Goal: Task Accomplishment & Management: Manage account settings

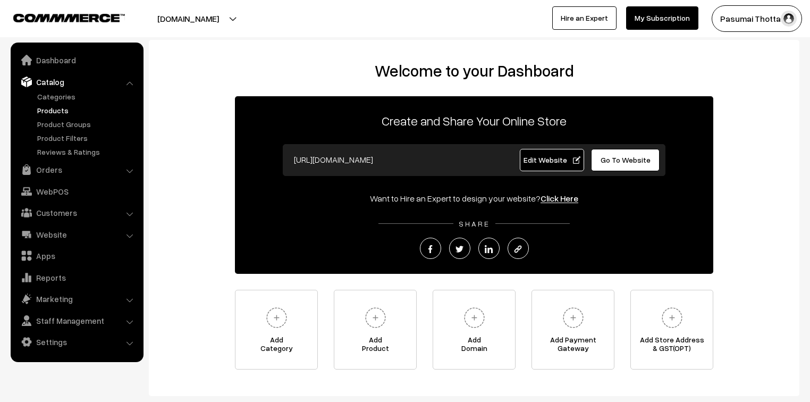
click at [49, 110] on link "Products" at bounding box center [87, 110] width 105 height 11
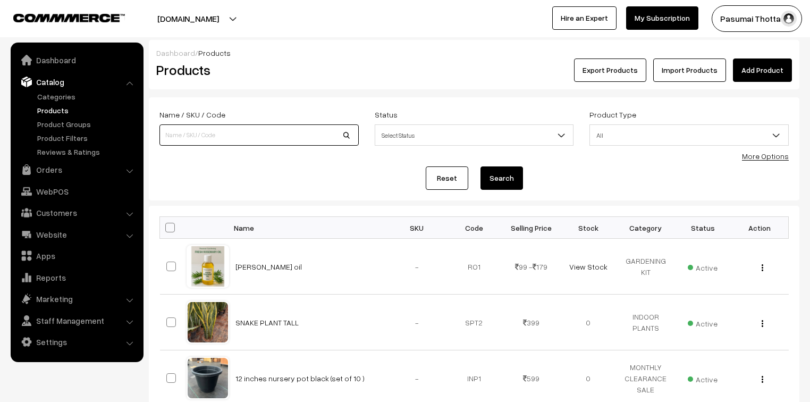
click at [222, 130] on input at bounding box center [258, 134] width 199 height 21
type input "secature"
click at [480, 166] on button "Search" at bounding box center [501, 177] width 43 height 23
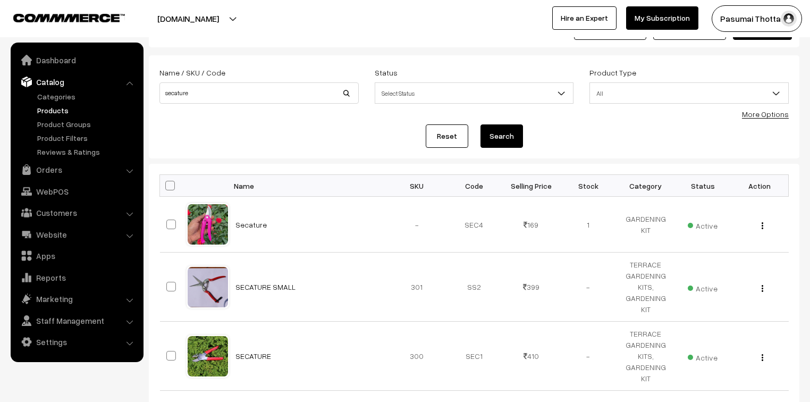
scroll to position [43, 0]
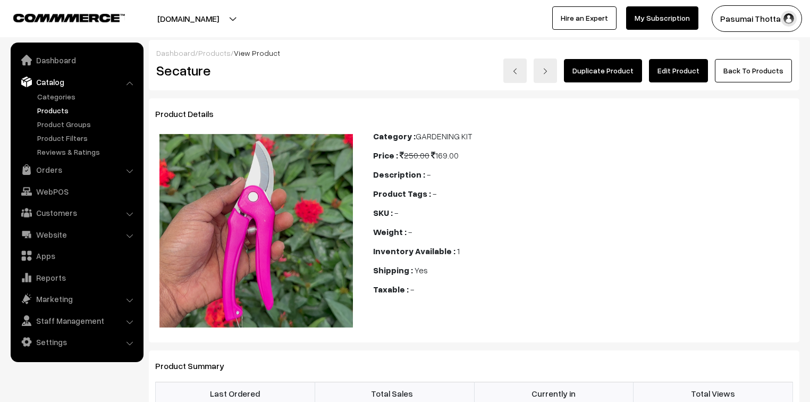
click at [690, 69] on link "Edit Product" at bounding box center [678, 70] width 59 height 23
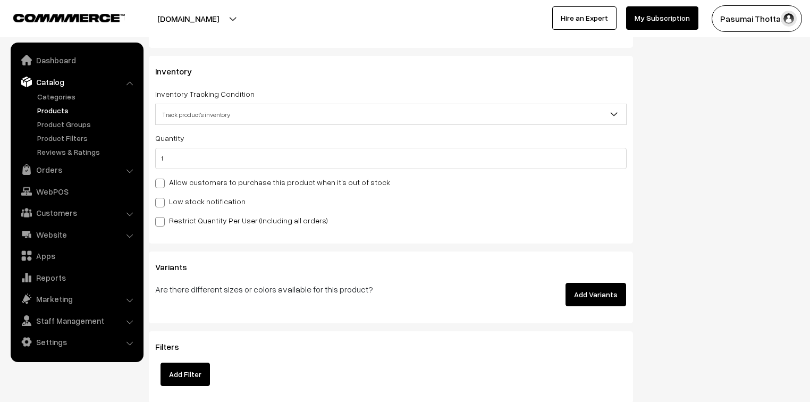
scroll to position [1148, 0]
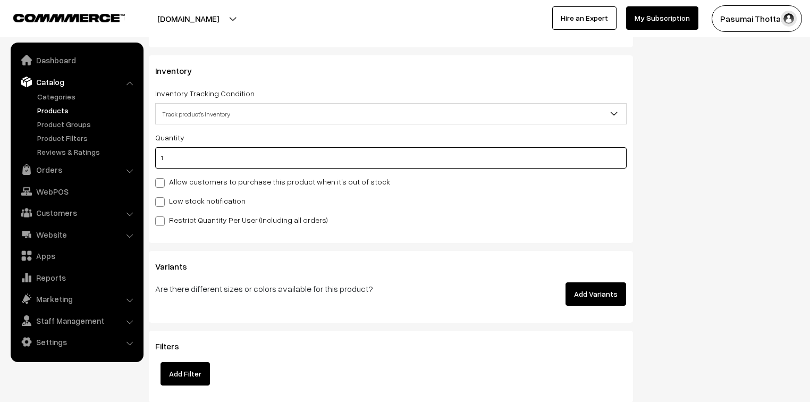
click at [172, 155] on input "1" at bounding box center [390, 157] width 471 height 21
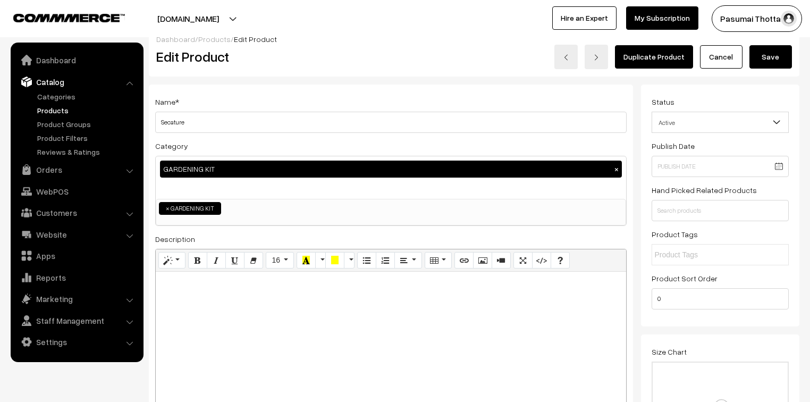
scroll to position [0, 0]
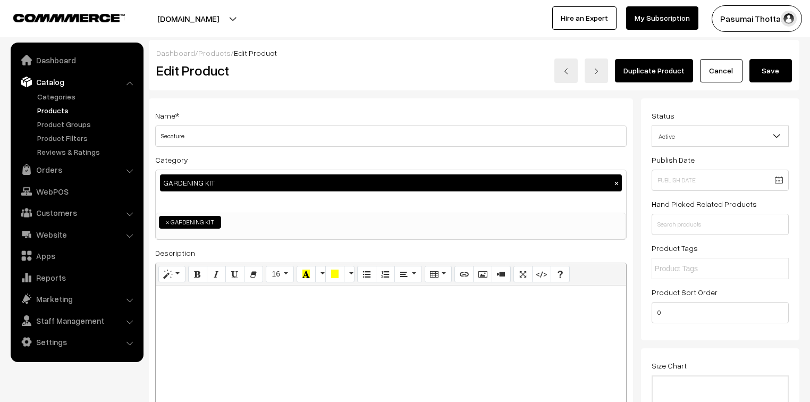
type input "0"
click at [767, 62] on button "Save" at bounding box center [770, 70] width 43 height 23
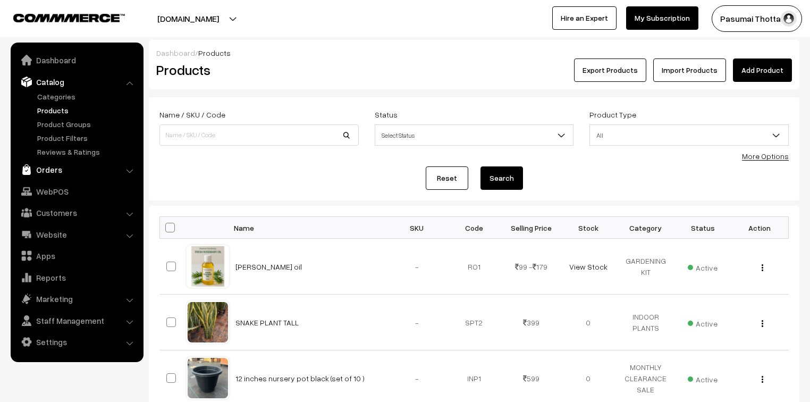
click at [43, 171] on link "Orders" at bounding box center [76, 169] width 126 height 19
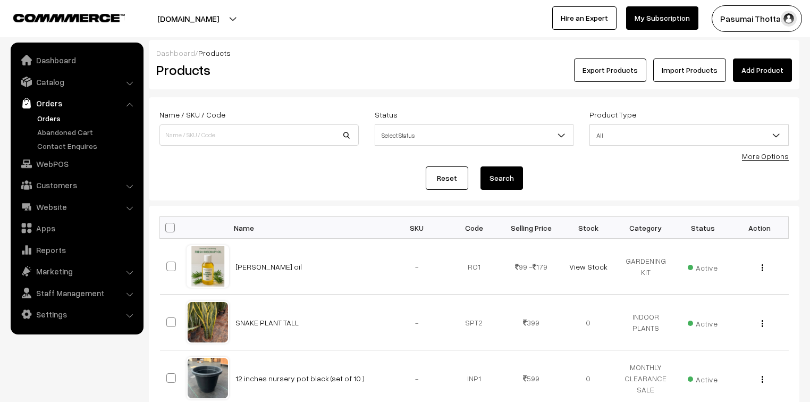
click at [43, 115] on link "Orders" at bounding box center [87, 118] width 105 height 11
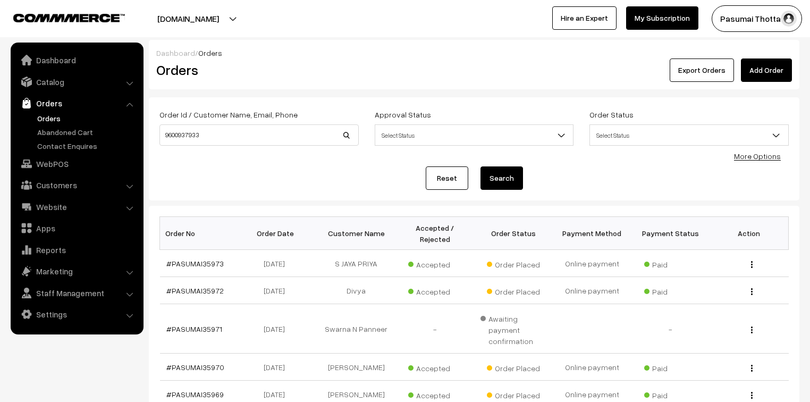
type input "9600937933"
click at [480, 166] on button "Search" at bounding box center [501, 177] width 43 height 23
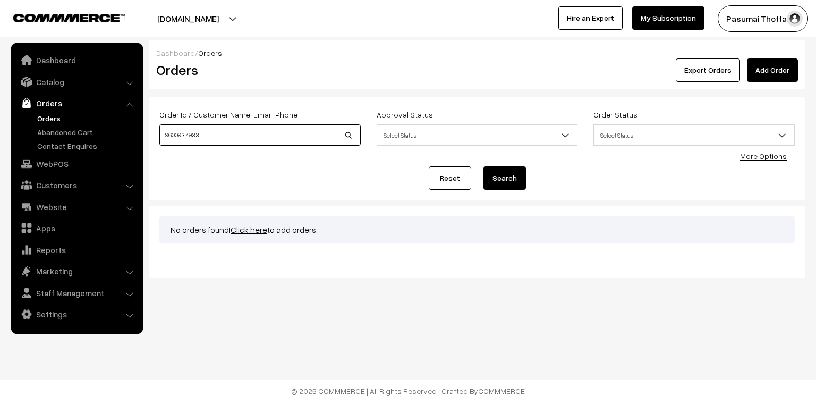
drag, startPoint x: 213, startPoint y: 139, endPoint x: 138, endPoint y: 139, distance: 74.4
click at [138, 139] on body "Thank you for showing interest. Our team will call you shortly. Close pasumaith…" at bounding box center [408, 201] width 816 height 402
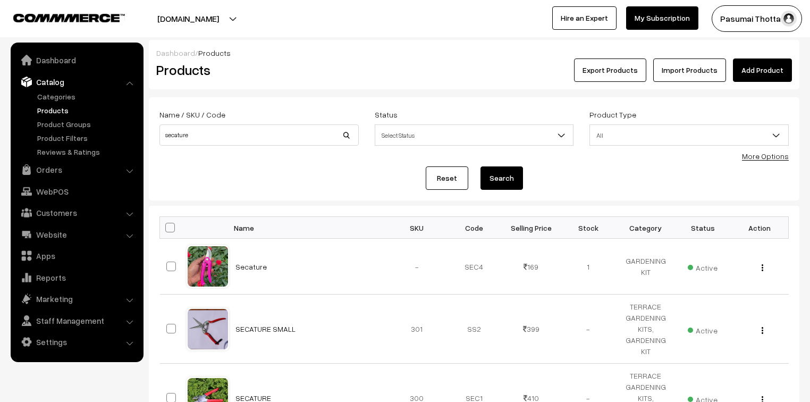
scroll to position [43, 0]
drag, startPoint x: 204, startPoint y: 134, endPoint x: 155, endPoint y: 132, distance: 48.4
click at [155, 132] on div "Name / SKU / Code secature" at bounding box center [258, 130] width 215 height 44
type input "SNAKE PLANT DARK GREEN WITH YELLOW"
click at [480, 166] on button "Search" at bounding box center [501, 177] width 43 height 23
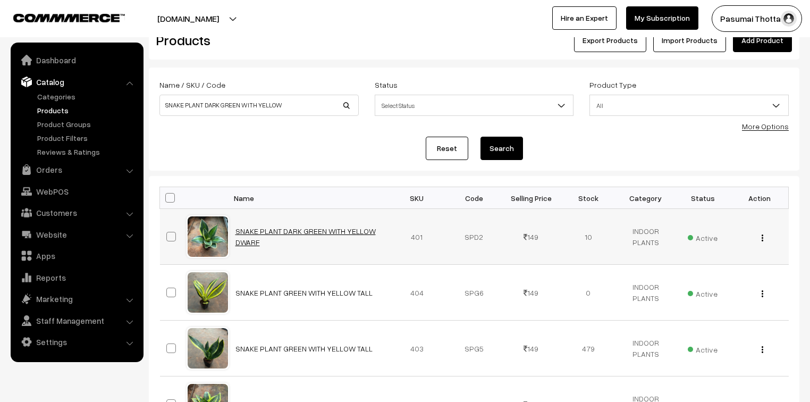
scroll to position [43, 0]
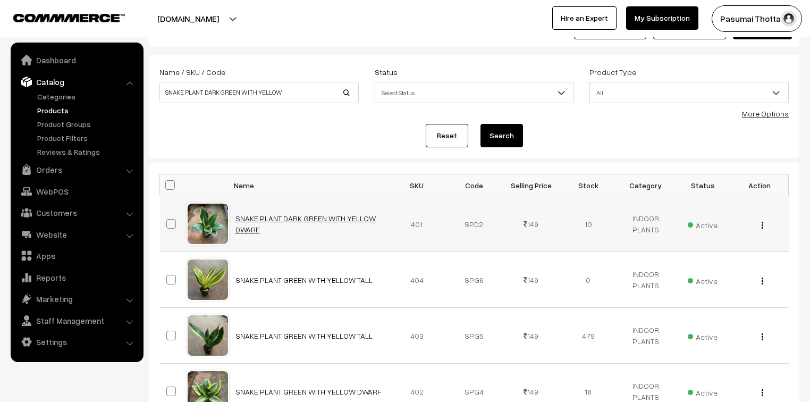
drag, startPoint x: 331, startPoint y: 226, endPoint x: 307, endPoint y: 214, distance: 27.1
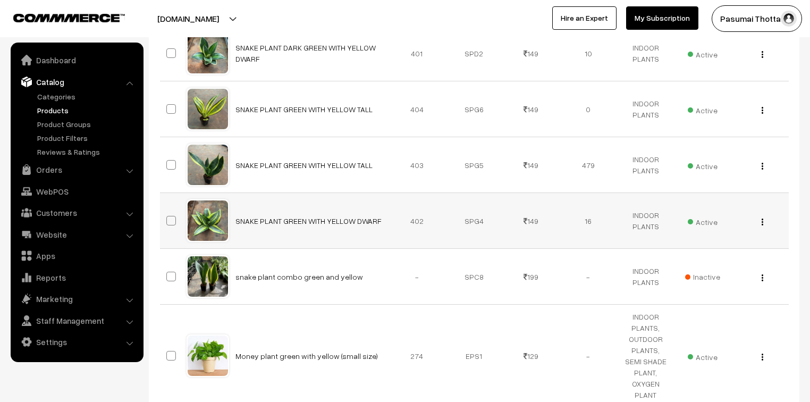
scroll to position [213, 0]
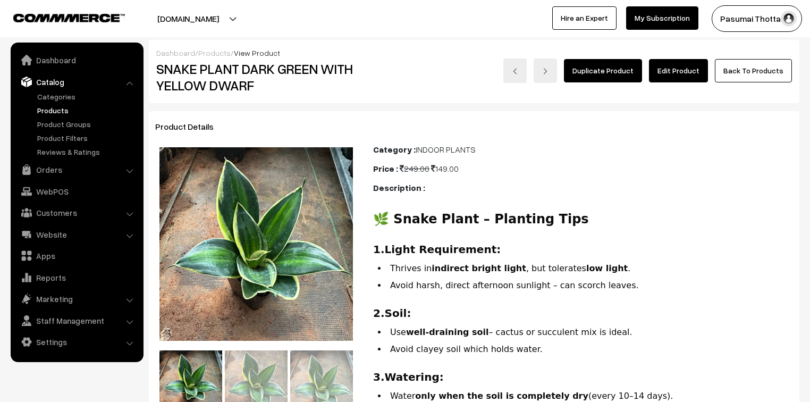
click at [683, 70] on link "Edit Product" at bounding box center [678, 70] width 59 height 23
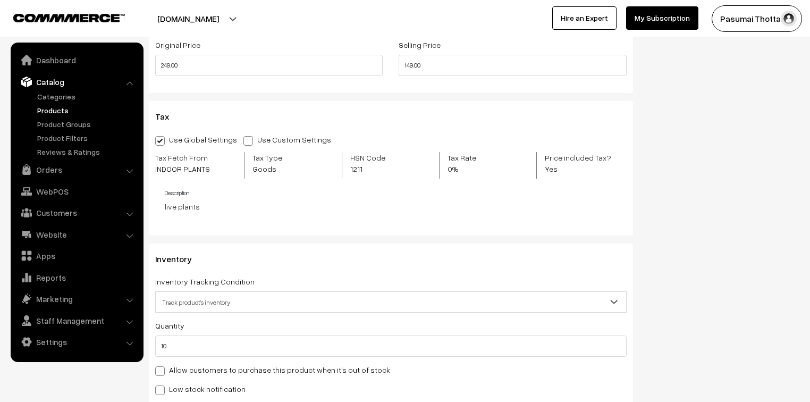
scroll to position [978, 0]
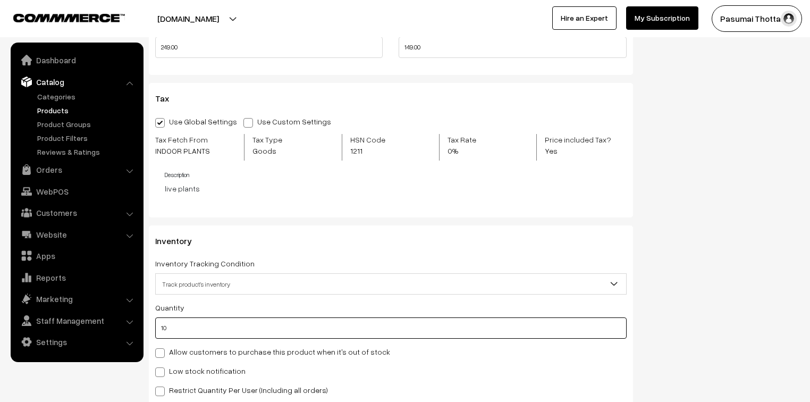
drag, startPoint x: 186, startPoint y: 320, endPoint x: 156, endPoint y: 321, distance: 29.8
click at [156, 321] on input "10" at bounding box center [390, 327] width 471 height 21
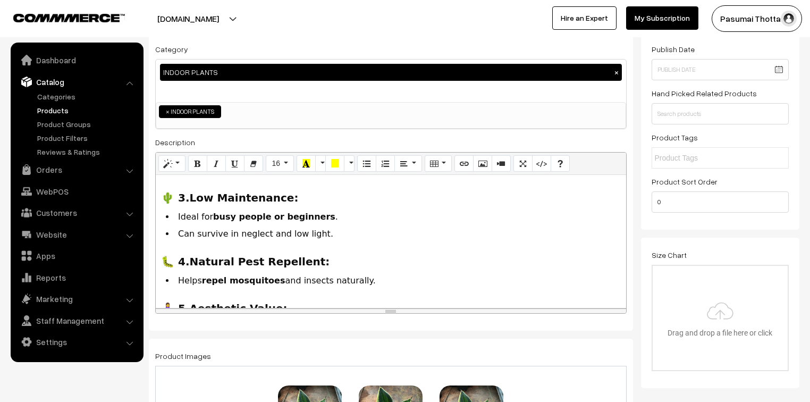
scroll to position [0, 0]
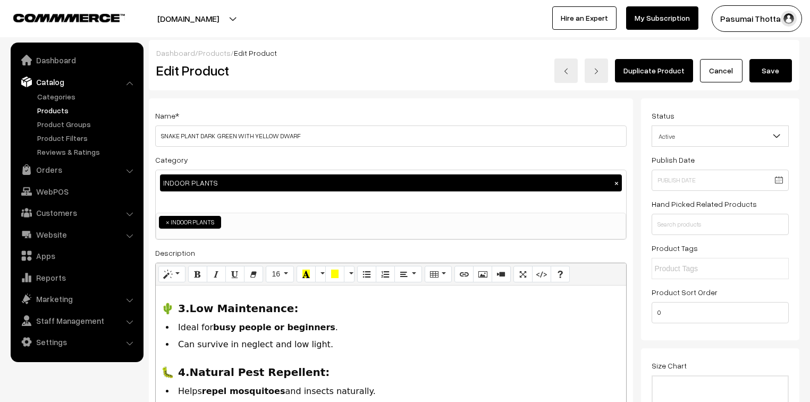
type input "0"
click at [770, 74] on button "Save" at bounding box center [770, 70] width 43 height 23
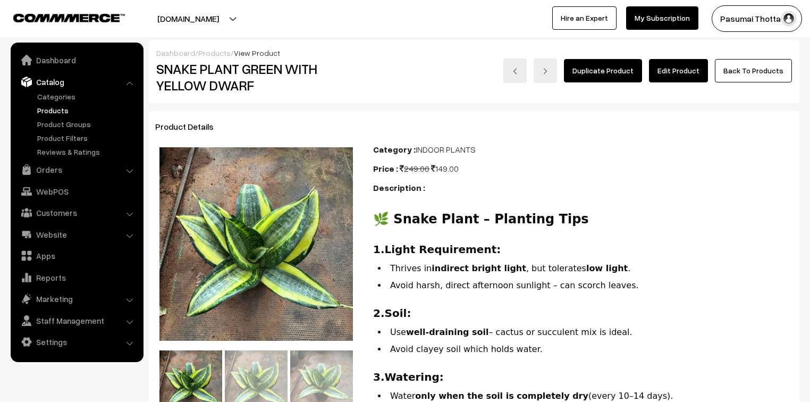
click at [685, 61] on link "Edit Product" at bounding box center [678, 70] width 59 height 23
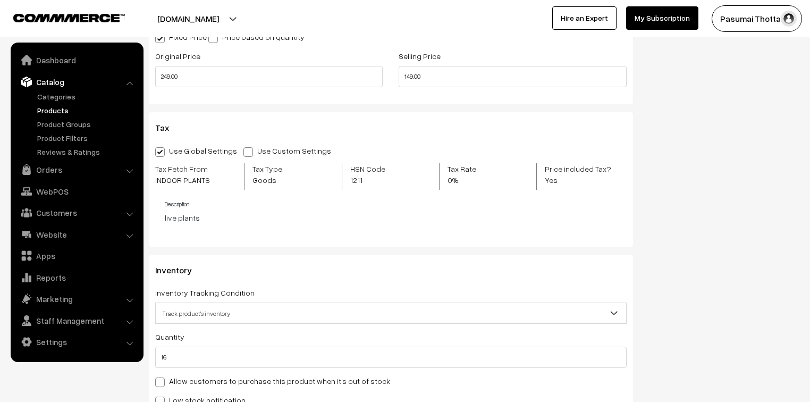
scroll to position [1063, 0]
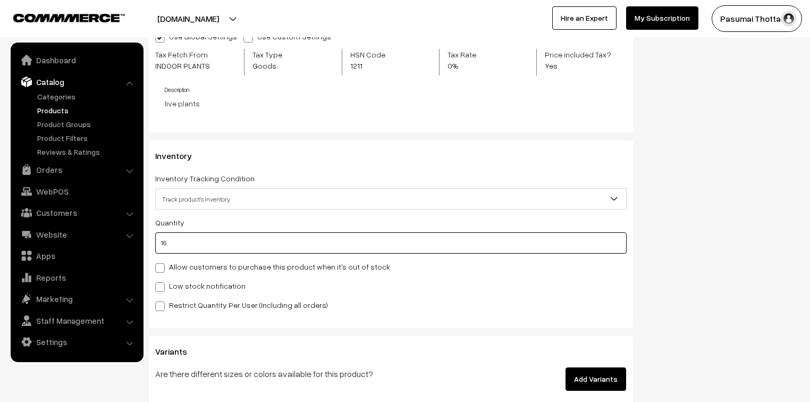
drag, startPoint x: 176, startPoint y: 243, endPoint x: 162, endPoint y: 242, distance: 14.4
click at [162, 242] on input "16" at bounding box center [390, 242] width 471 height 21
click at [162, 241] on input "16" at bounding box center [390, 242] width 471 height 21
type input "6"
click at [181, 242] on input "6" at bounding box center [390, 242] width 471 height 21
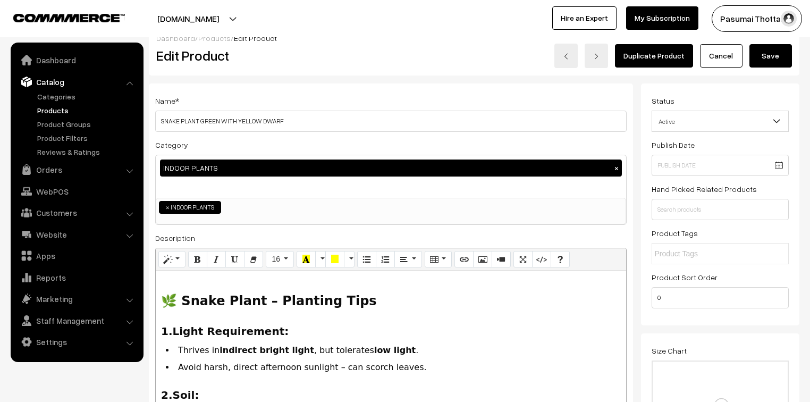
scroll to position [0, 0]
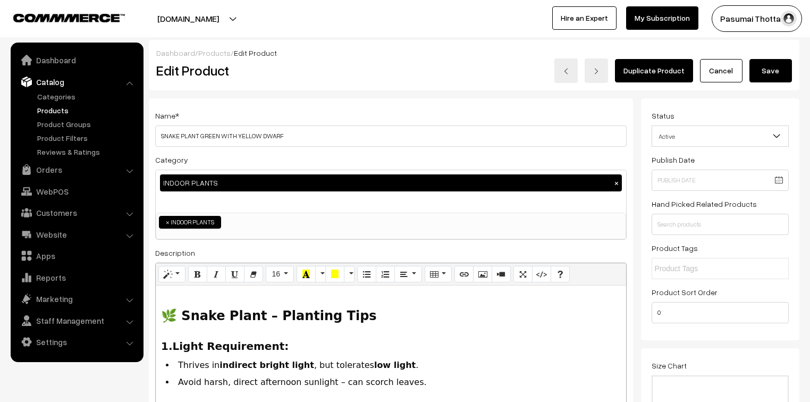
type input "0"
click at [781, 67] on button "Save" at bounding box center [770, 70] width 43 height 23
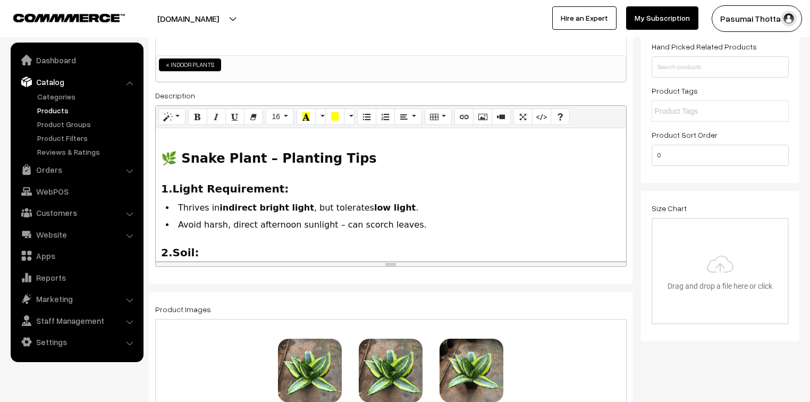
scroll to position [170, 0]
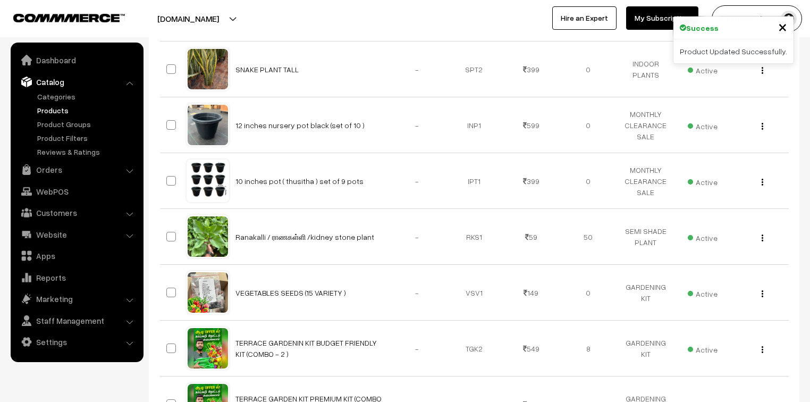
scroll to position [255, 0]
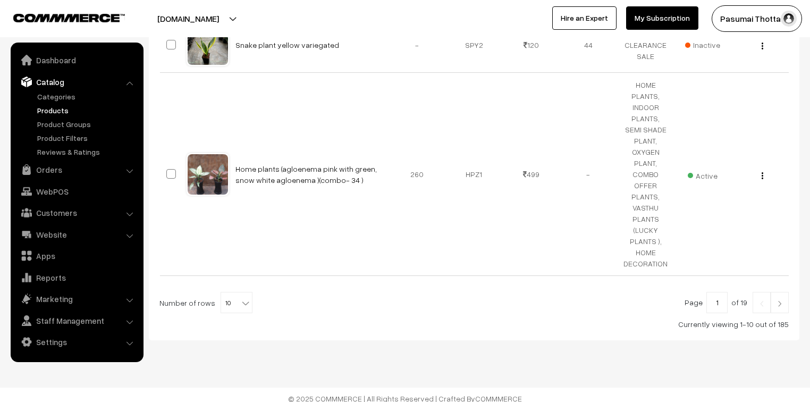
scroll to position [868, 0]
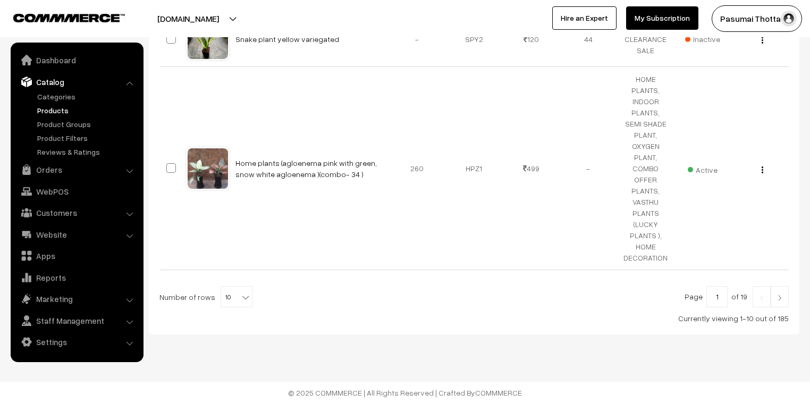
click at [240, 298] on b at bounding box center [245, 297] width 11 height 11
select select "50"
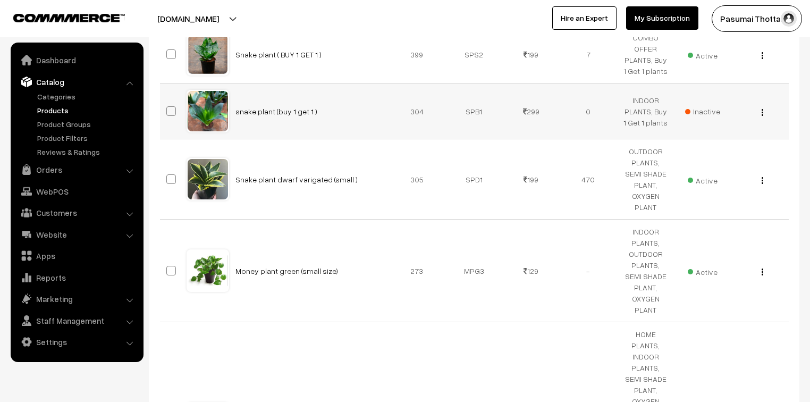
scroll to position [2223, 0]
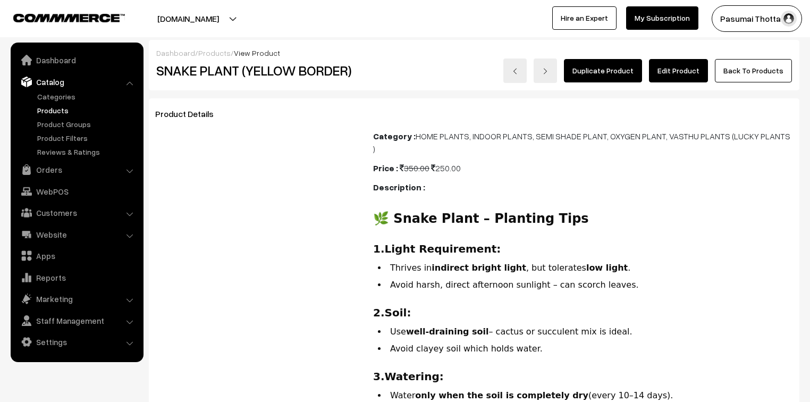
drag, startPoint x: 0, startPoint y: 0, endPoint x: 671, endPoint y: 63, distance: 674.0
click at [671, 63] on link "Edit Product" at bounding box center [678, 70] width 59 height 23
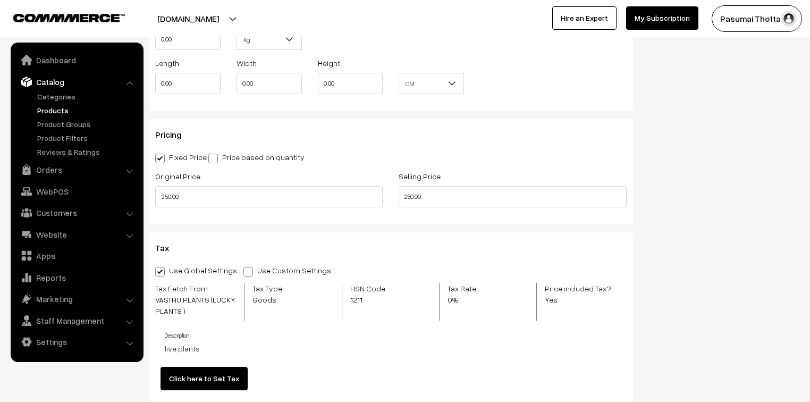
scroll to position [1020, 0]
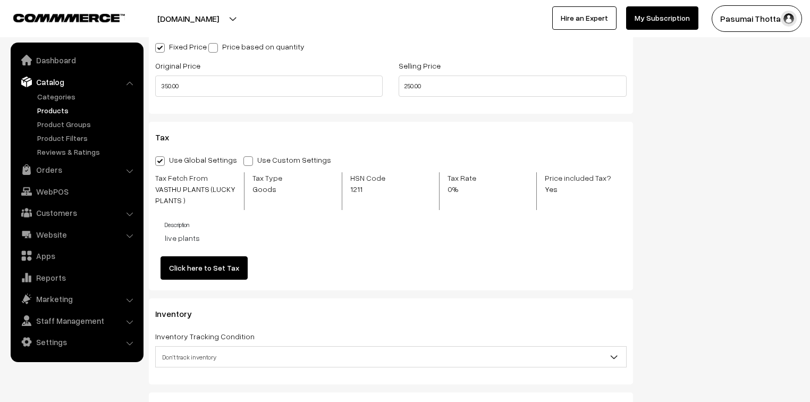
click at [174, 355] on span "Don't track inventory" at bounding box center [391, 356] width 470 height 19
select select "2"
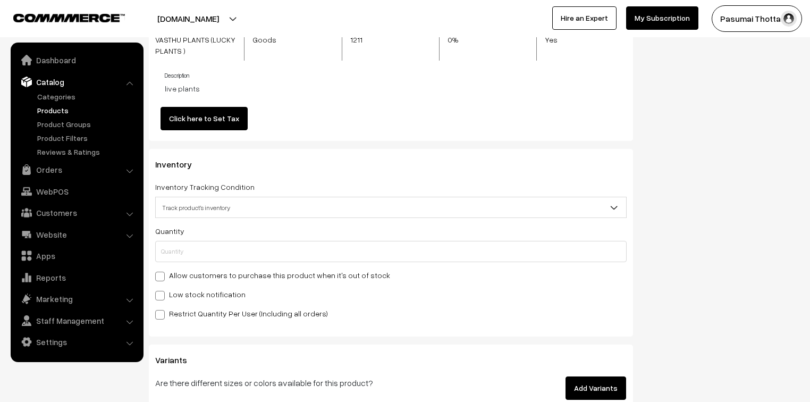
scroll to position [1190, 0]
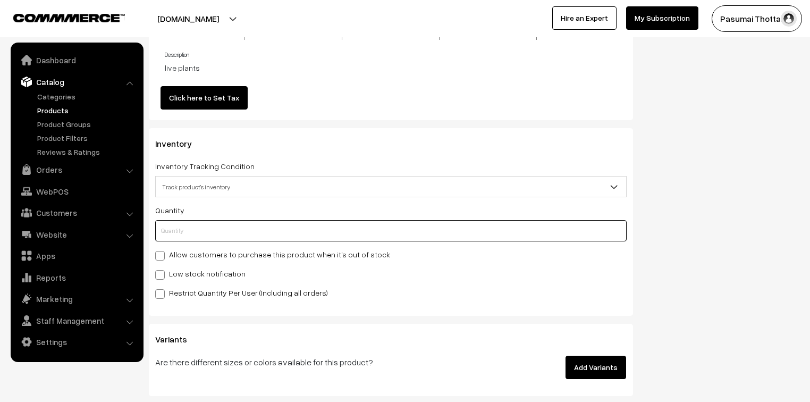
click at [188, 234] on input "text" at bounding box center [390, 230] width 471 height 21
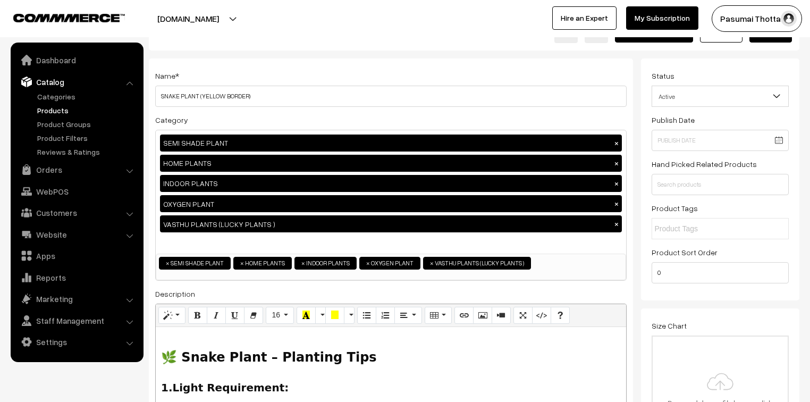
scroll to position [0, 0]
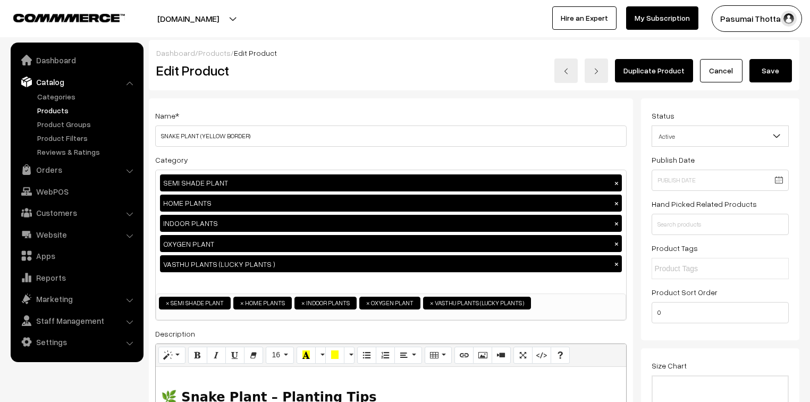
type input "0"
click at [767, 72] on button "Save" at bounding box center [770, 70] width 43 height 23
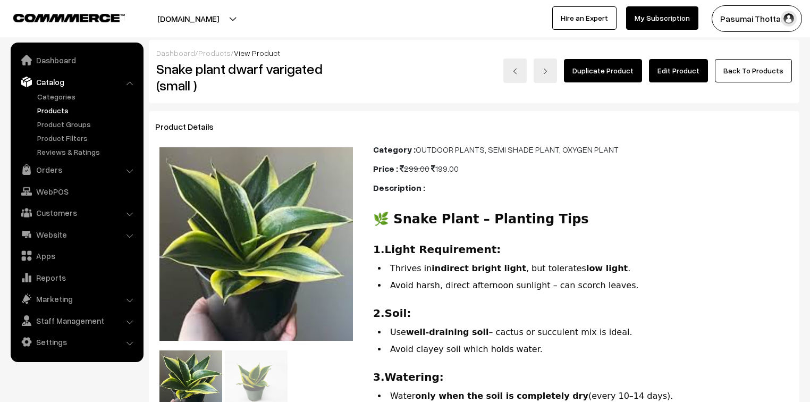
click at [676, 72] on link "Edit Product" at bounding box center [678, 70] width 59 height 23
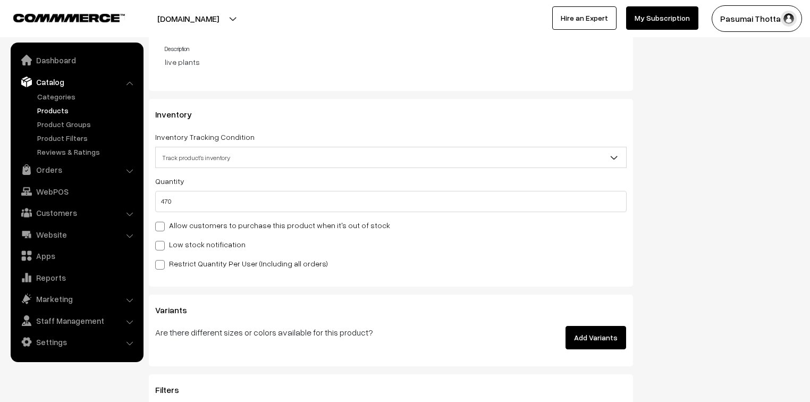
scroll to position [1147, 0]
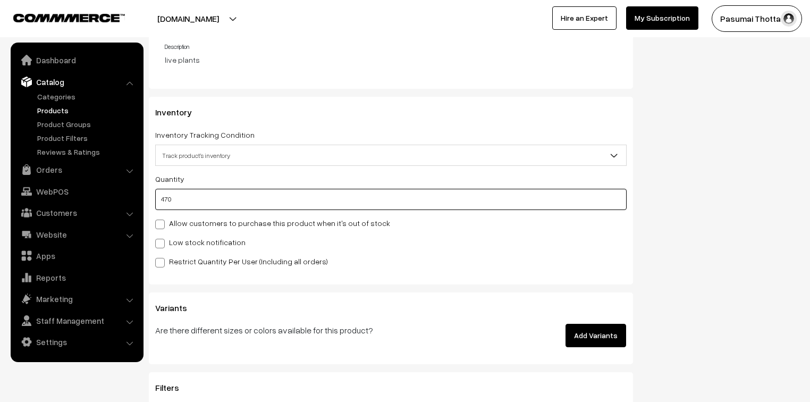
drag, startPoint x: 180, startPoint y: 200, endPoint x: 154, endPoint y: 198, distance: 26.6
click at [154, 198] on div "Inventory Inventory Tracking Condition Don't track inventory Track product's in…" at bounding box center [391, 191] width 484 height 188
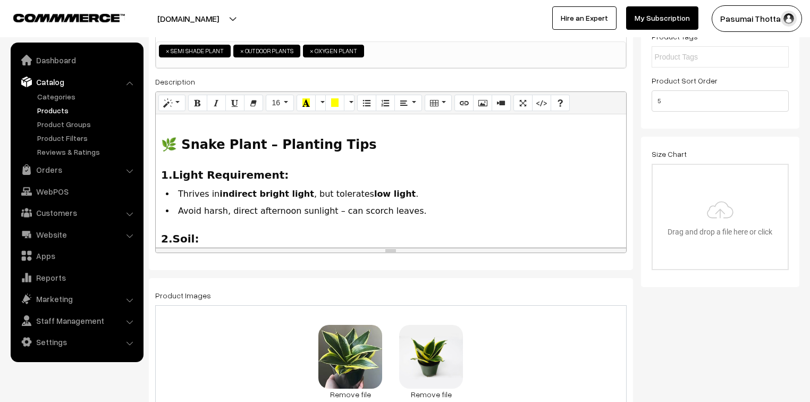
scroll to position [0, 0]
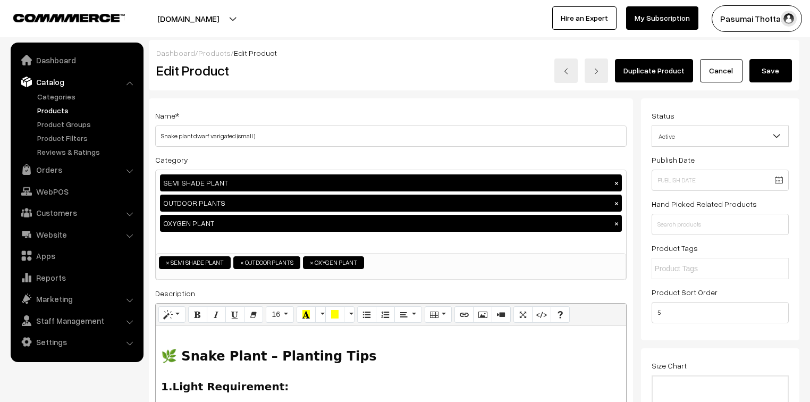
type input "0"
click at [772, 79] on button "Save" at bounding box center [770, 70] width 43 height 23
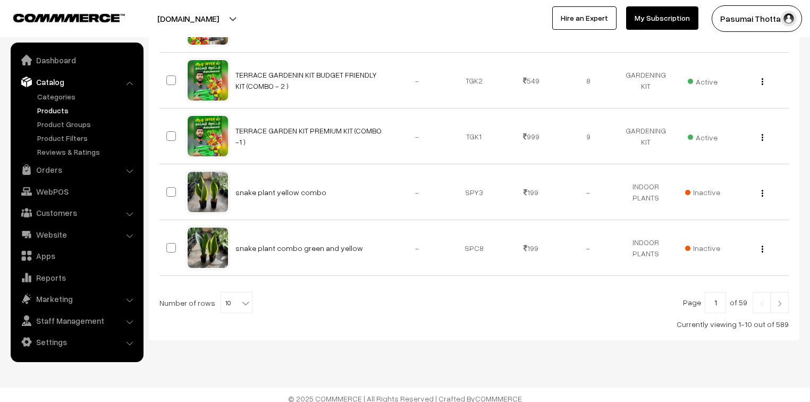
scroll to position [527, 0]
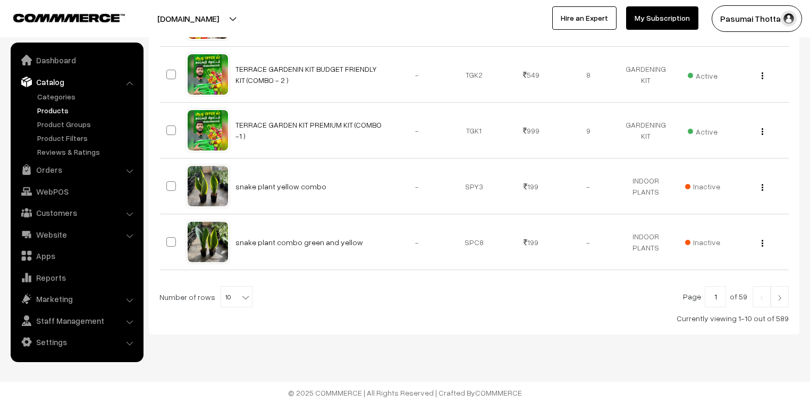
click at [240, 292] on b at bounding box center [245, 297] width 11 height 11
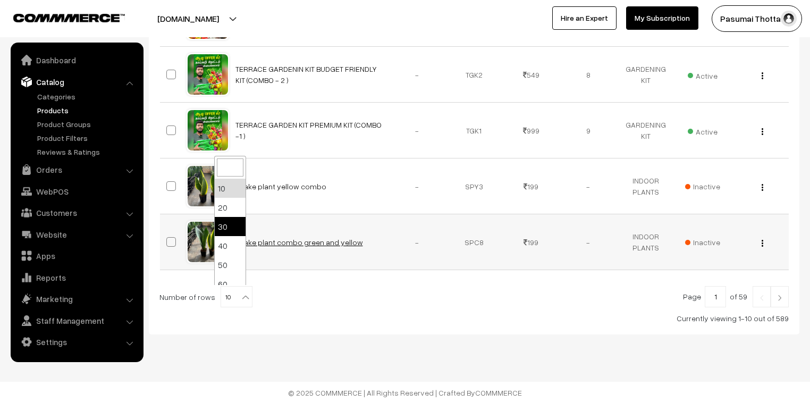
drag, startPoint x: 238, startPoint y: 230, endPoint x: 239, endPoint y: 240, distance: 10.6
select select "40"
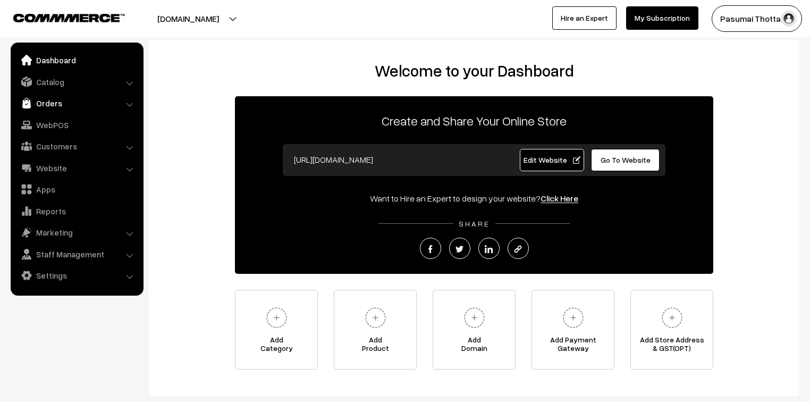
click at [50, 103] on link "Orders" at bounding box center [76, 103] width 126 height 19
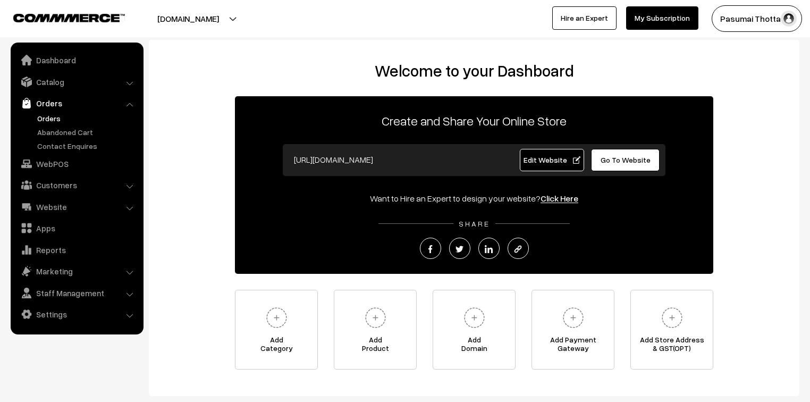
click at [51, 121] on link "Orders" at bounding box center [87, 118] width 105 height 11
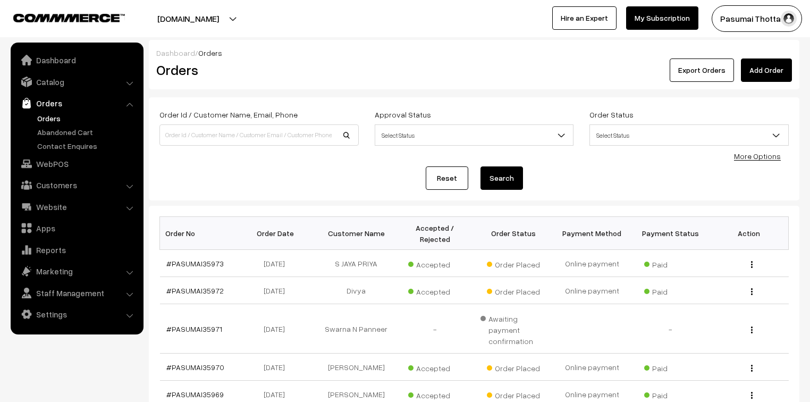
click at [759, 155] on link "More Options" at bounding box center [757, 155] width 47 height 9
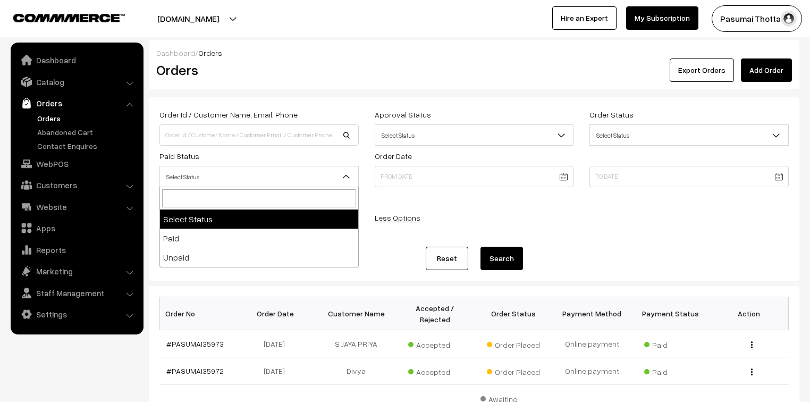
click at [208, 170] on span "Select Status" at bounding box center [259, 176] width 198 height 19
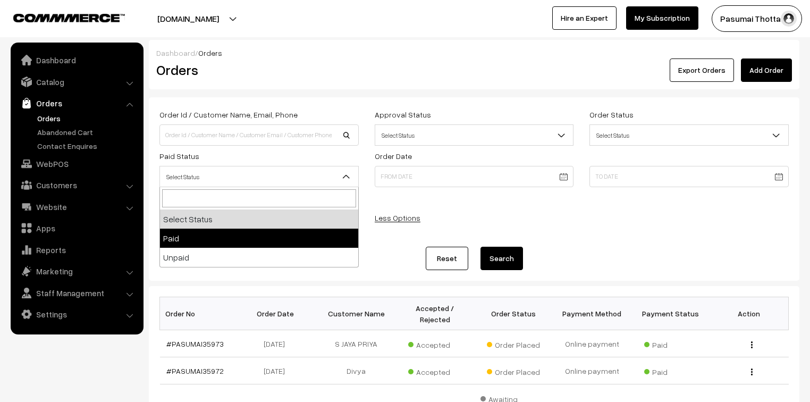
select select "1"
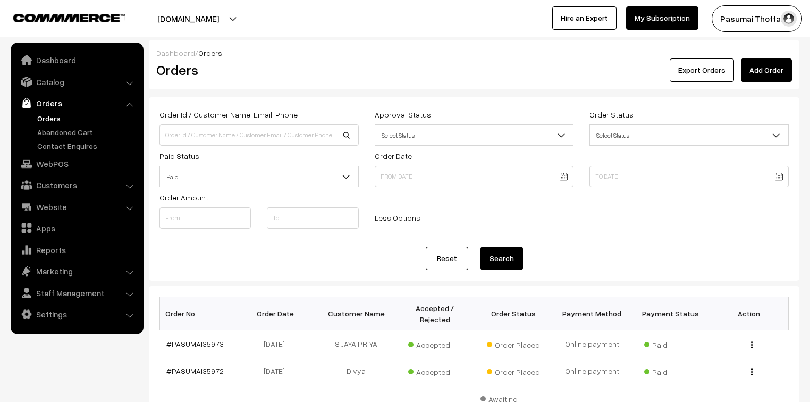
click at [505, 259] on button "Search" at bounding box center [501, 258] width 43 height 23
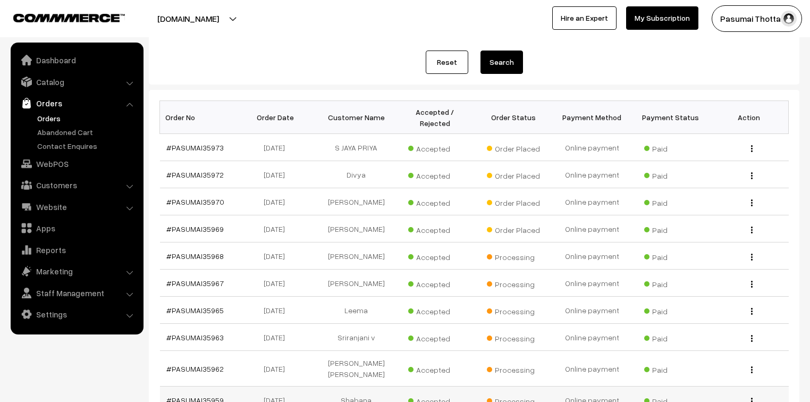
scroll to position [193, 0]
